Goal: Obtain resource: Obtain resource

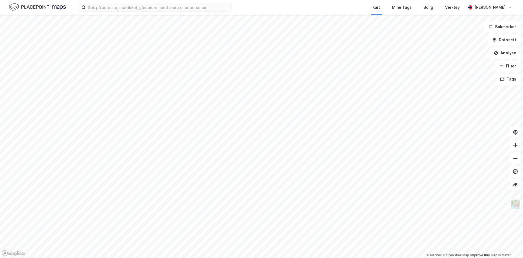
click at [99, 3] on div "Kart Mine Tags Bolig Verktøy [PERSON_NAME]" at bounding box center [261, 7] width 523 height 15
click at [100, 4] on input at bounding box center [159, 7] width 146 height 8
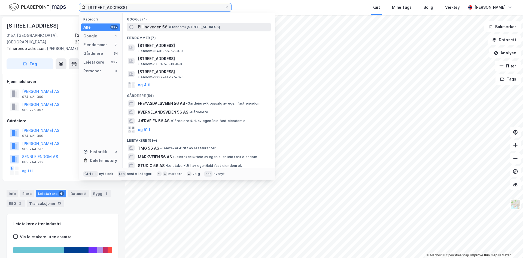
type input "[STREET_ADDRESS]"
click at [138, 27] on div "Billingvegen 56 • Eiendom • [STREET_ADDRESS]" at bounding box center [199, 27] width 144 height 9
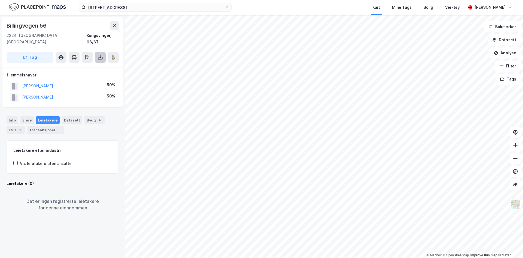
click at [100, 55] on button at bounding box center [100, 57] width 11 height 11
click at [86, 66] on div "Last ned grunnbok" at bounding box center [74, 68] width 32 height 4
click at [3, 113] on div "Info [PERSON_NAME] Datasett Bygg 3 ESG Transaksjoner 3" at bounding box center [62, 123] width 125 height 26
click at [501, 42] on button "Datasett" at bounding box center [504, 39] width 33 height 11
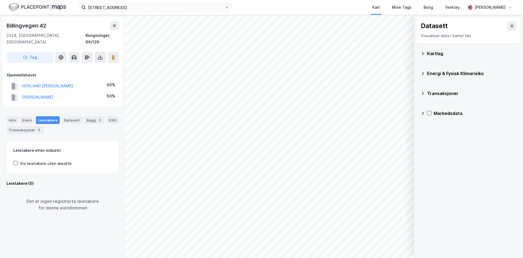
click at [425, 54] on div "Kartlag" at bounding box center [469, 53] width 96 height 13
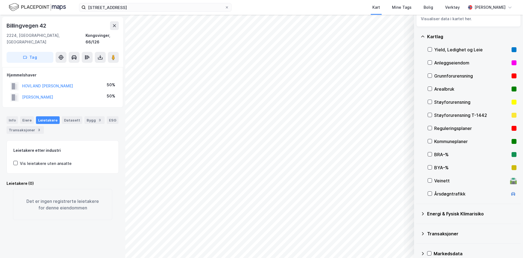
scroll to position [25, 0]
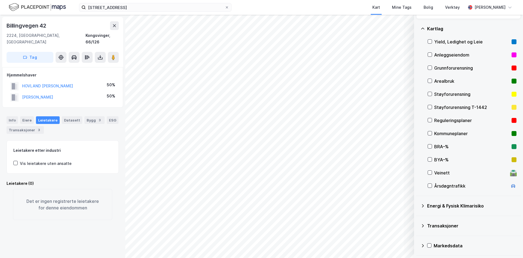
click at [424, 244] on icon at bounding box center [423, 245] width 4 height 4
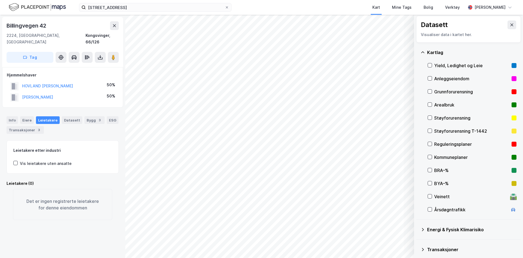
scroll to position [0, 0]
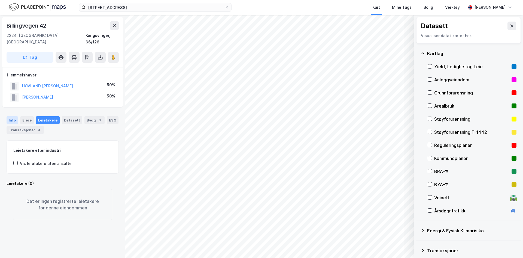
click at [11, 116] on div "Info" at bounding box center [12, 120] width 11 height 8
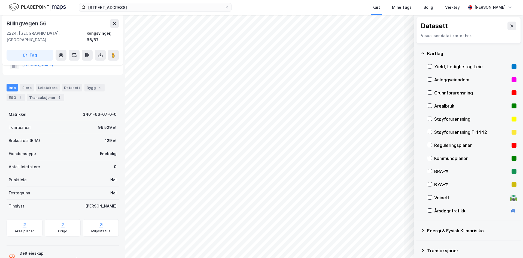
scroll to position [44, 0]
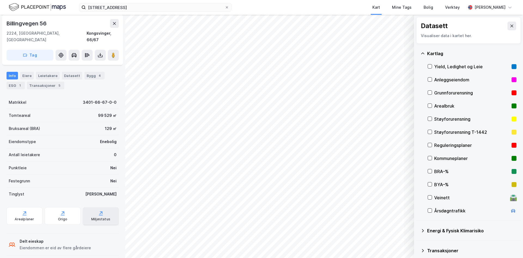
click at [91, 214] on div "Matrikkel 3401-66-67-0-0 Tomteareal 99 529 ㎡ Bruksareal (BRA) 129 ㎡ Eiendomstyp…" at bounding box center [63, 177] width 112 height 162
click at [92, 217] on div "Miljøstatus" at bounding box center [101, 215] width 36 height 17
click at [511, 26] on icon at bounding box center [512, 26] width 3 height 3
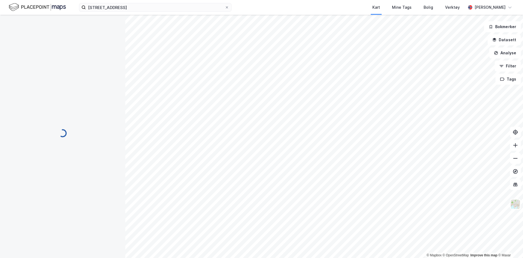
scroll to position [38, 0]
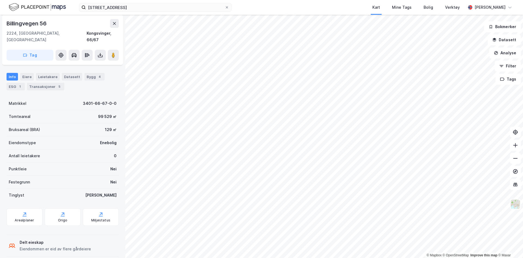
scroll to position [44, 0]
click at [32, 217] on div "Arealplaner" at bounding box center [24, 219] width 19 height 4
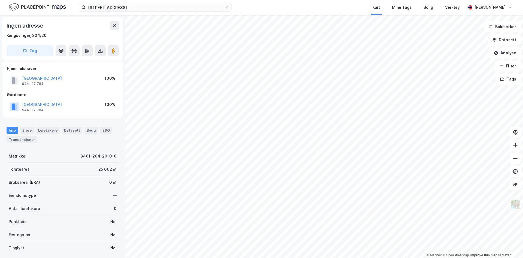
scroll to position [38, 0]
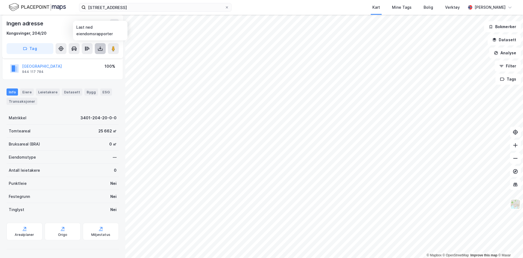
click at [101, 51] on icon at bounding box center [100, 48] width 5 height 5
click at [89, 58] on div "Last ned grunnbok" at bounding box center [74, 59] width 32 height 4
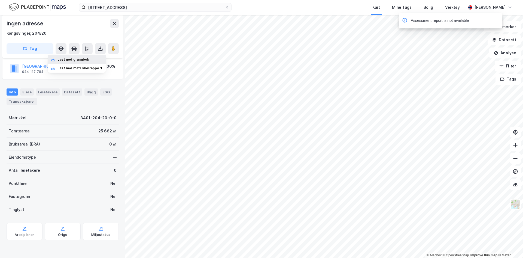
click at [79, 58] on div "Last ned grunnbok" at bounding box center [74, 59] width 32 height 4
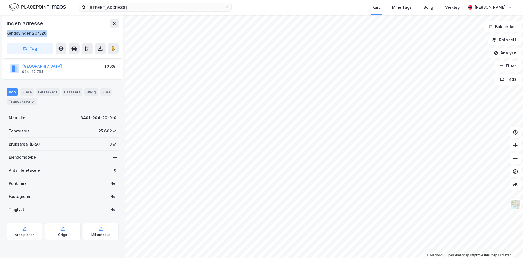
drag, startPoint x: 51, startPoint y: 33, endPoint x: 5, endPoint y: 34, distance: 45.2
click at [5, 34] on div "Ingen adresse Kongsvinger, 204/20 Tag" at bounding box center [62, 37] width 121 height 44
copy div "Kongsvinger, 204/20"
